Goal: Task Accomplishment & Management: Use online tool/utility

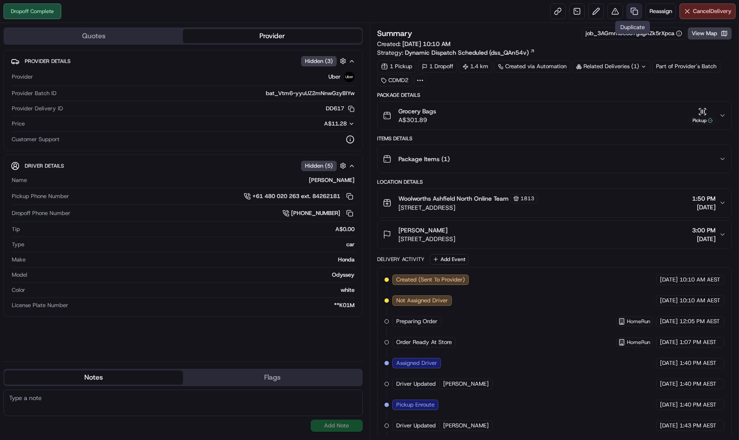
click at [627, 10] on link at bounding box center [635, 11] width 16 height 16
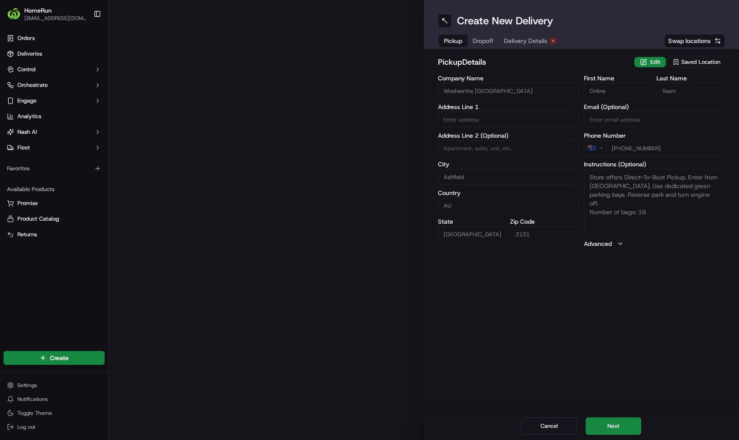
type input "202-242 Parramatta Road"
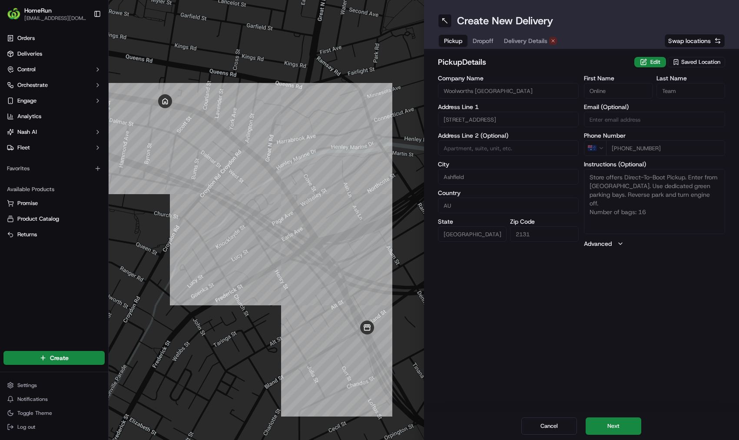
click at [486, 42] on span "Dropoff" at bounding box center [483, 41] width 21 height 9
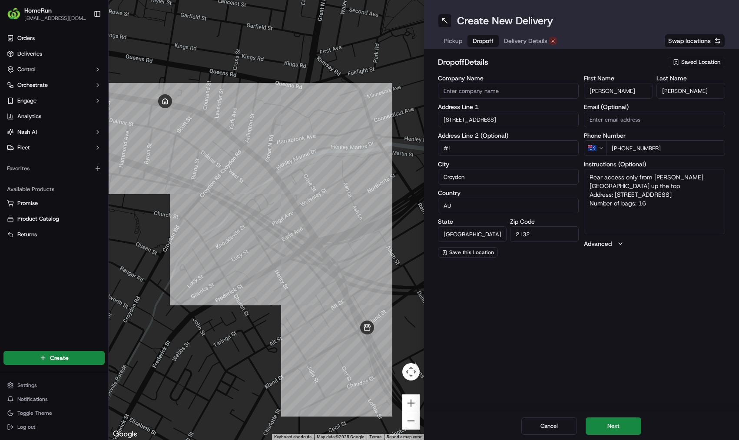
click at [515, 41] on span "Delivery Details" at bounding box center [525, 41] width 43 height 9
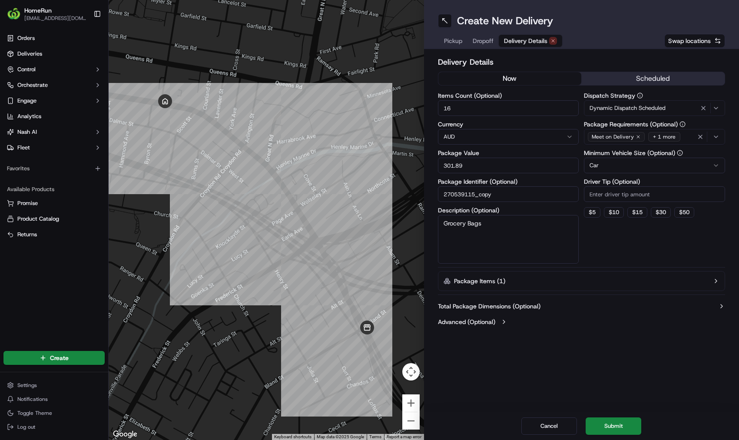
click at [485, 81] on button "now" at bounding box center [510, 78] width 143 height 13
click at [617, 426] on button "Submit" at bounding box center [614, 426] width 56 height 17
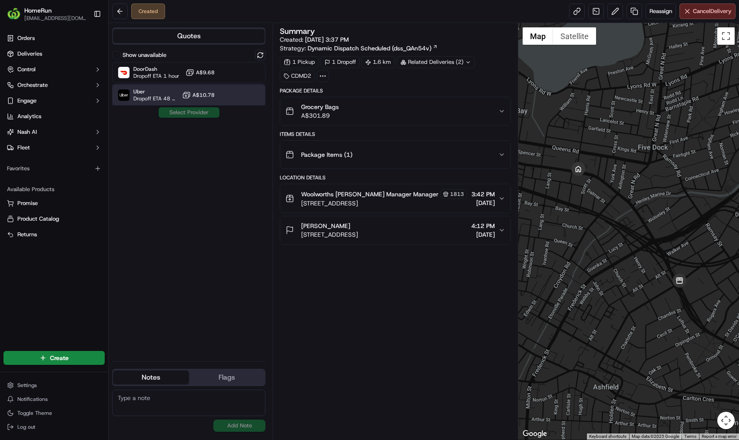
click at [169, 92] on span "Uber" at bounding box center [155, 91] width 45 height 7
click at [182, 110] on button "Assign Provider" at bounding box center [189, 112] width 62 height 10
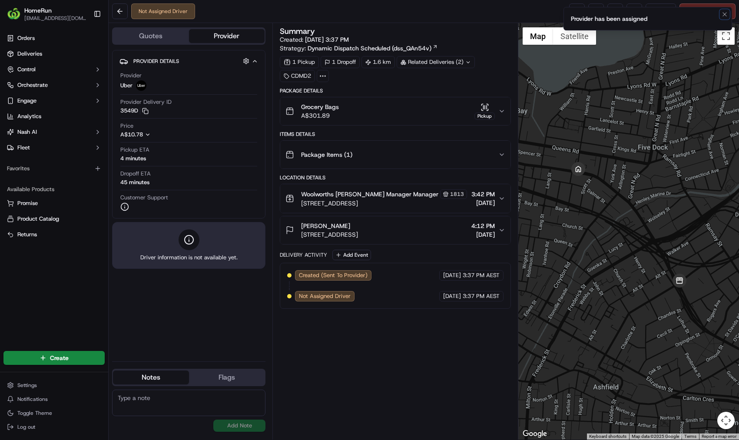
click at [720, 16] on button "Notifications (F8)" at bounding box center [725, 14] width 10 height 10
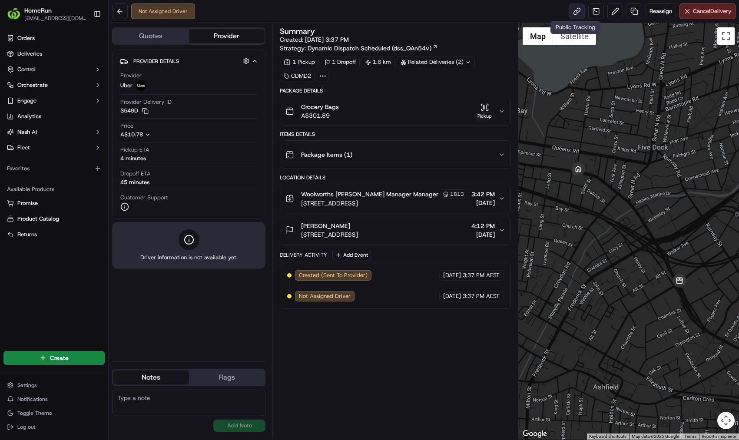
click at [573, 13] on link at bounding box center [577, 11] width 16 height 16
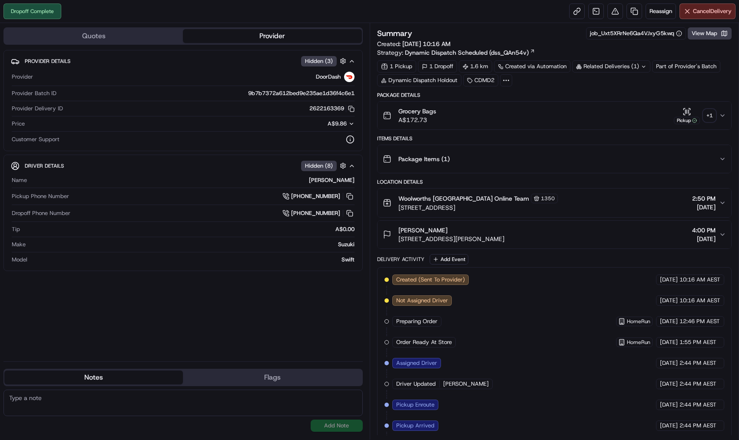
click at [609, 69] on div "Related Deliveries (1)" at bounding box center [612, 66] width 78 height 12
click at [709, 119] on div "+ 1" at bounding box center [710, 116] width 12 height 12
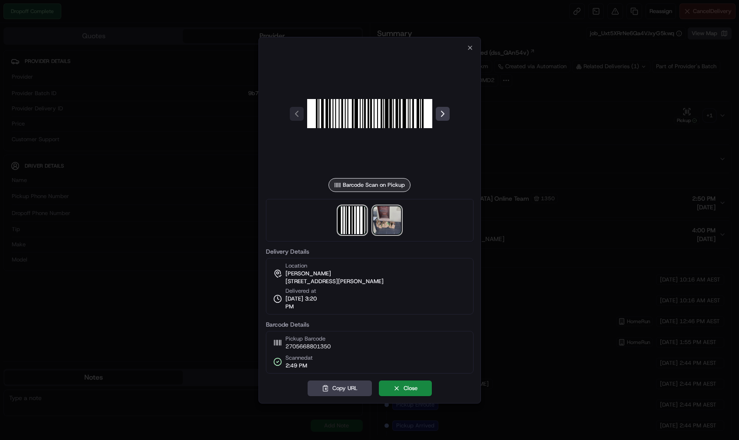
click at [378, 220] on img at bounding box center [387, 220] width 28 height 28
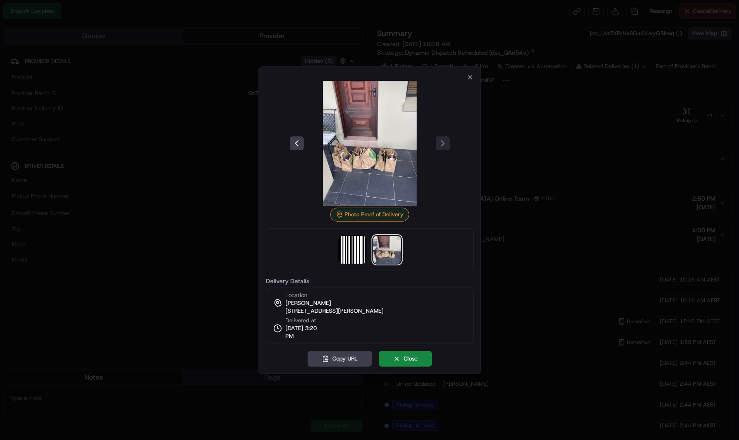
click at [471, 82] on div at bounding box center [370, 143] width 208 height 125
click at [467, 77] on icon "button" at bounding box center [470, 77] width 7 height 7
